Goal: Transaction & Acquisition: Purchase product/service

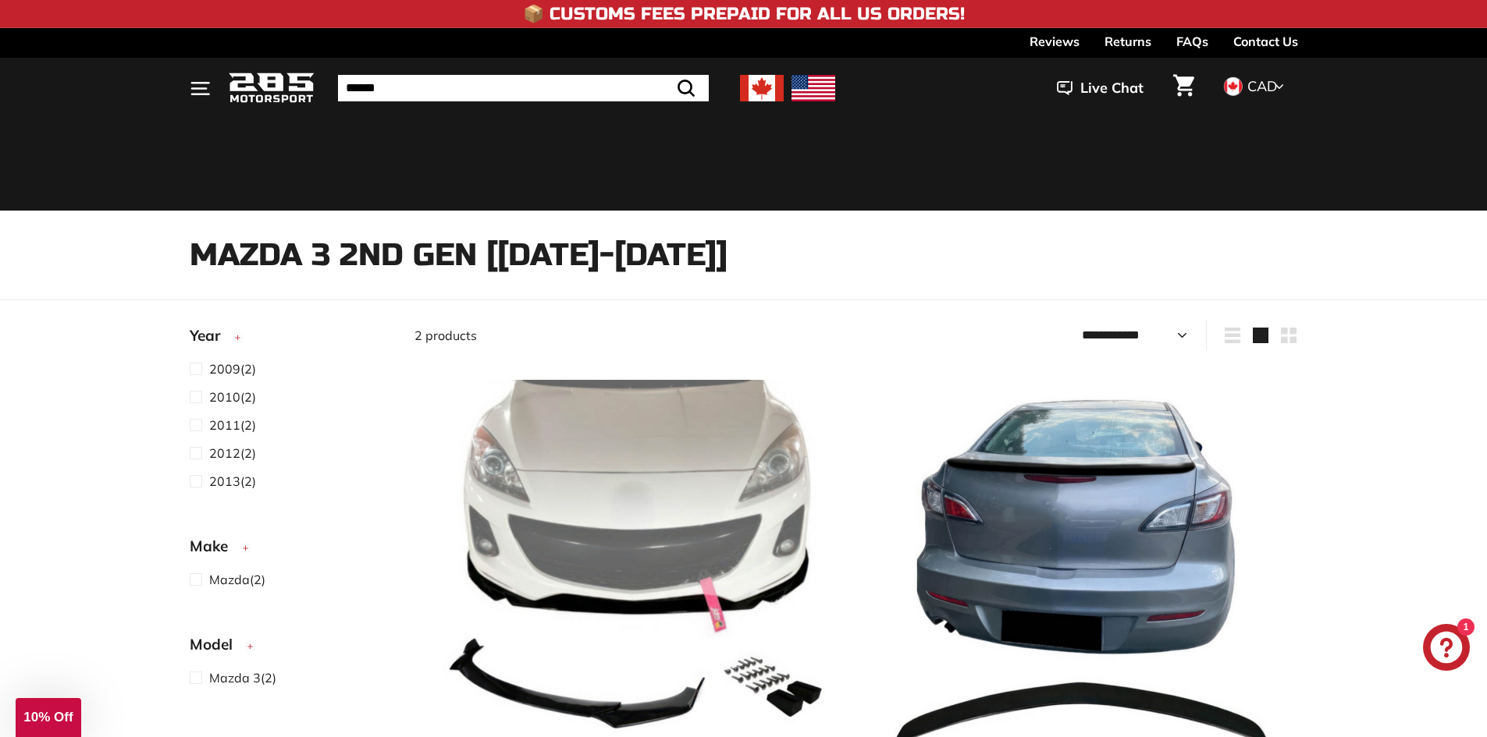
select select "**********"
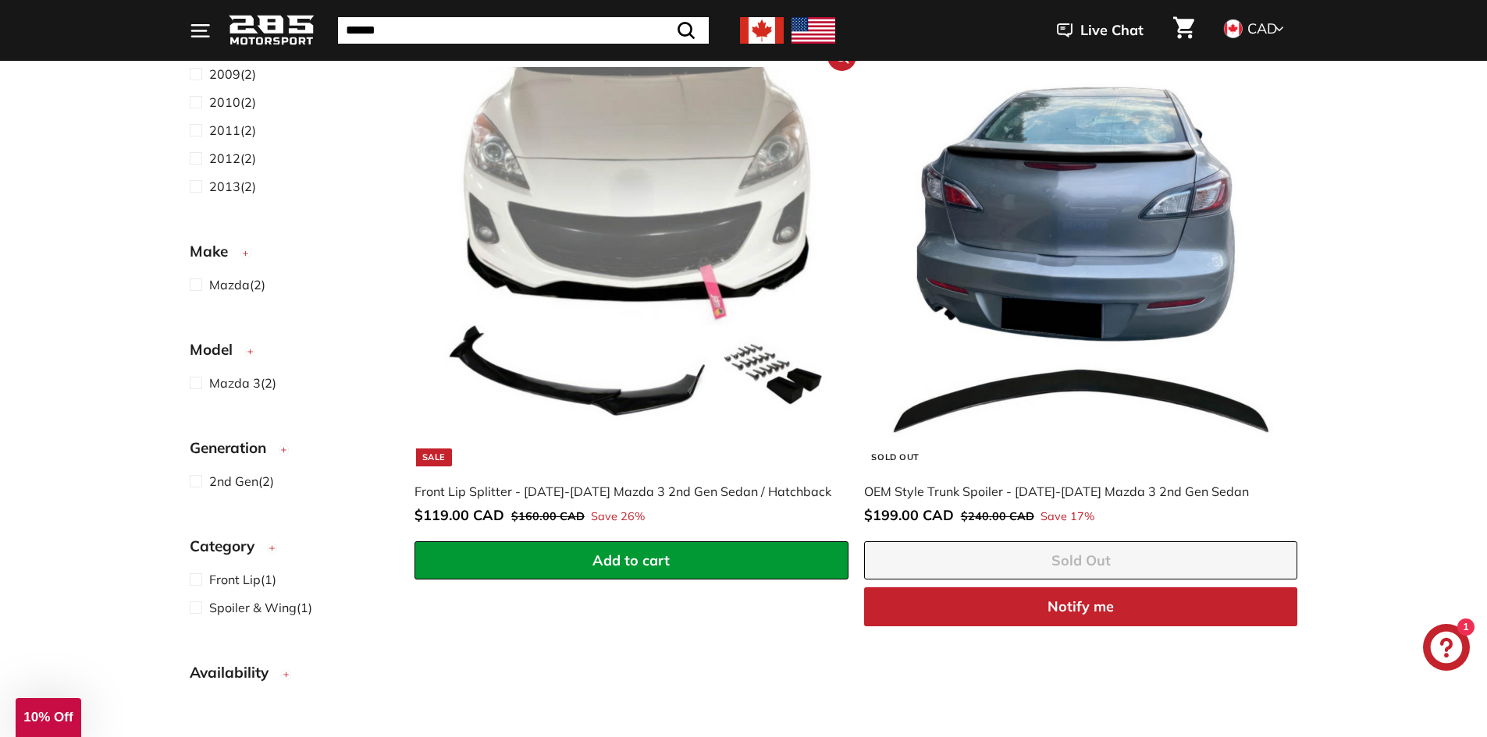
scroll to position [312, 0]
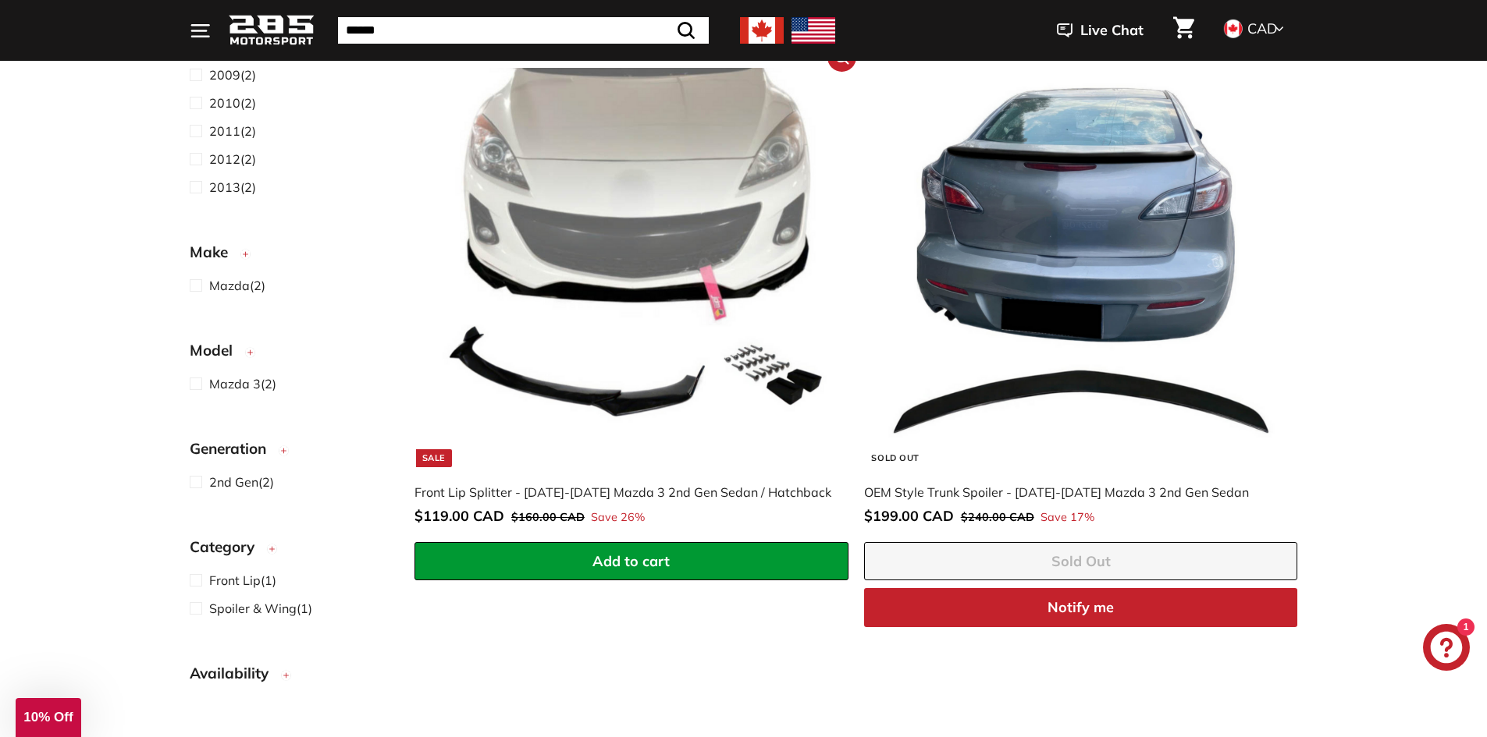
click at [595, 496] on div "Front Lip Splitter - [DATE]-[DATE] Mazda 3 2nd Gen Sedan / Hatchback" at bounding box center [623, 492] width 418 height 19
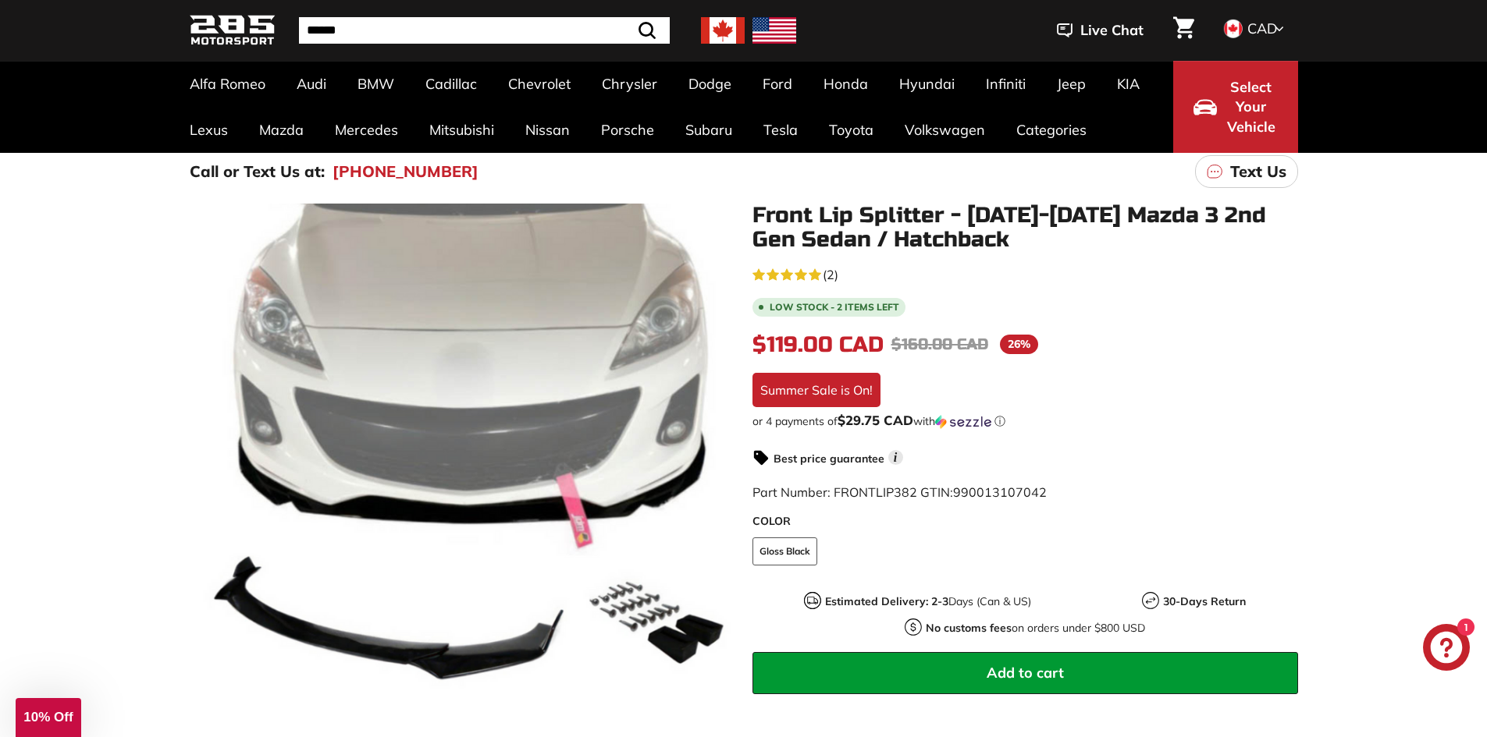
scroll to position [156, 0]
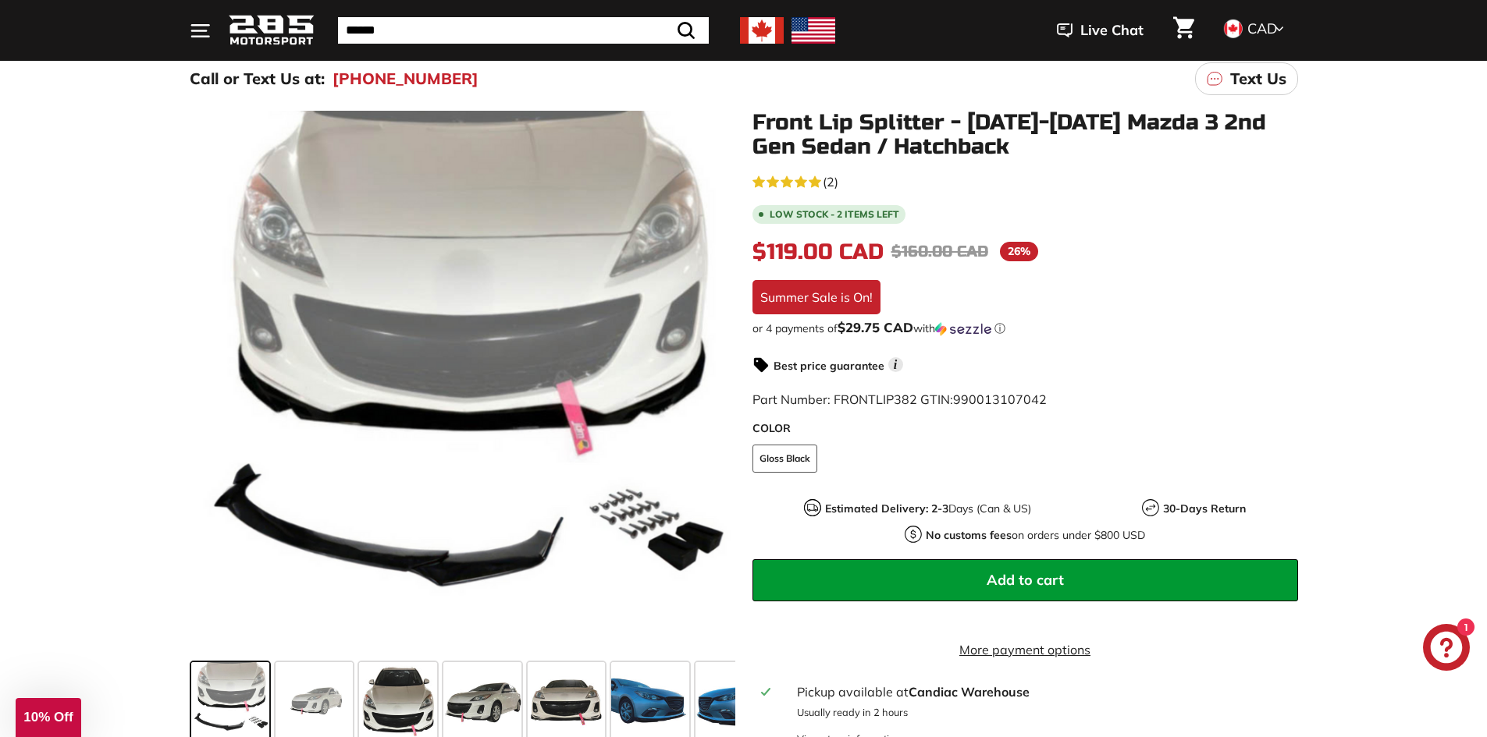
click at [1163, 571] on button "Add to cart" at bounding box center [1024, 581] width 545 height 42
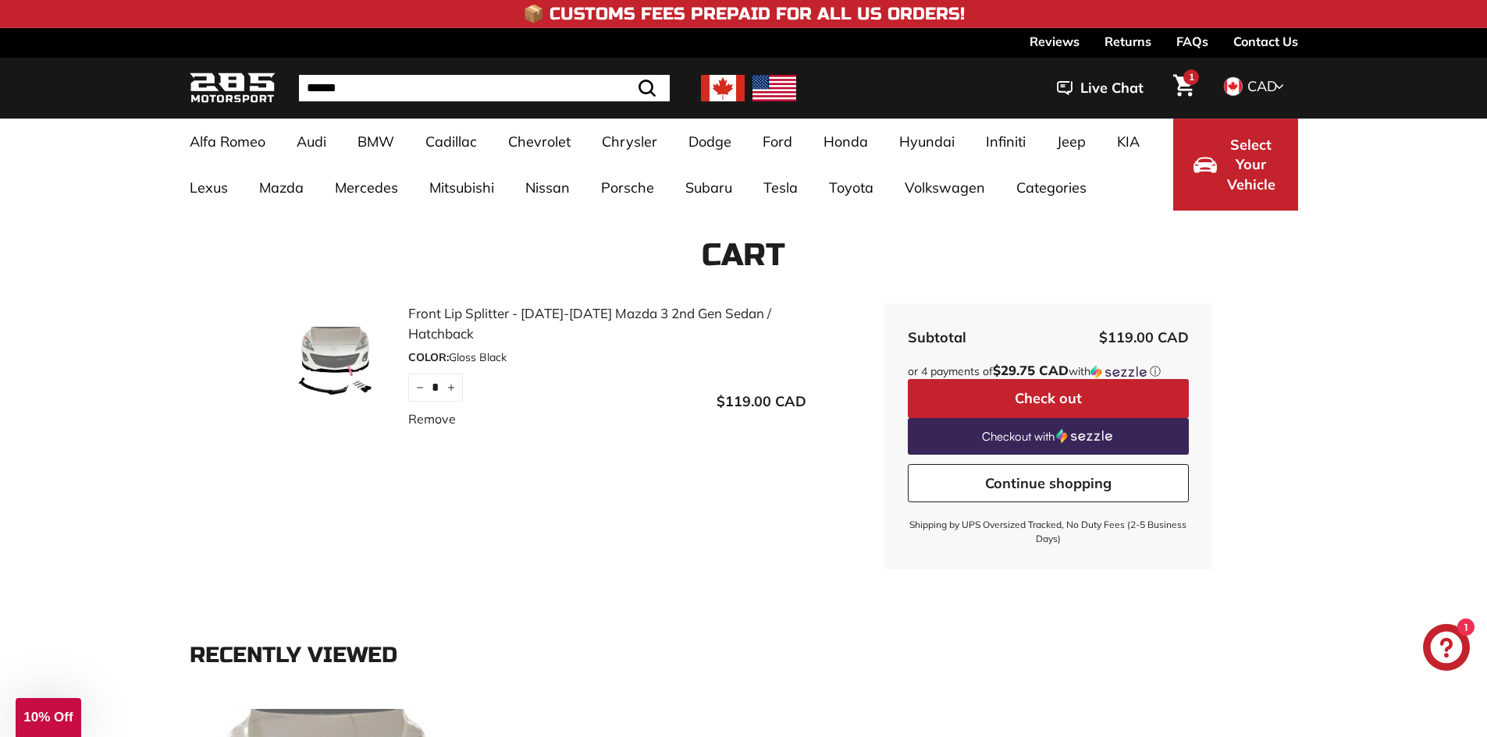
click at [1098, 390] on button "Check out" at bounding box center [1048, 398] width 281 height 39
